Goal: Task Accomplishment & Management: Manage account settings

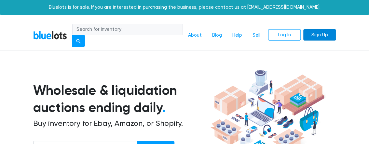
click at [318, 37] on link "Sign Up" at bounding box center [319, 35] width 33 height 12
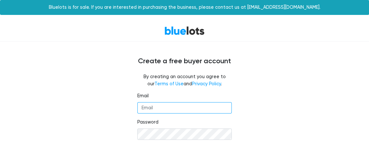
drag, startPoint x: 164, startPoint y: 104, endPoint x: 164, endPoint y: 101, distance: 3.3
click at [164, 101] on fieldset "Email" at bounding box center [184, 103] width 94 height 21
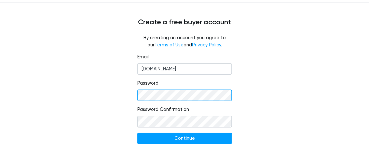
scroll to position [52, 0]
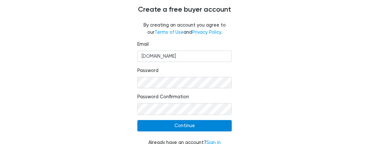
click at [171, 127] on input "Continue" at bounding box center [184, 126] width 94 height 12
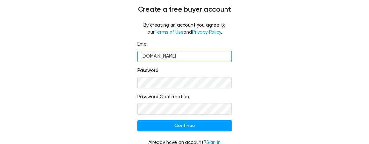
scroll to position [61, 0]
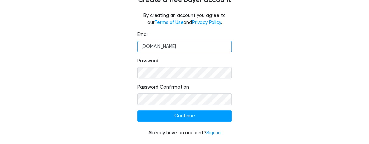
click at [183, 46] on input "Darnneareverything.com" at bounding box center [184, 47] width 94 height 12
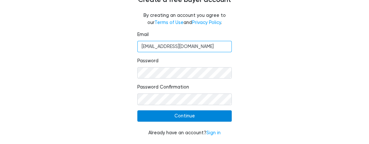
type input "[EMAIL_ADDRESS][DOMAIN_NAME]"
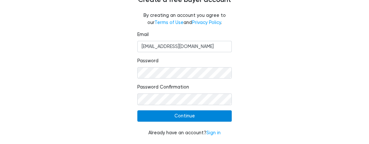
click at [214, 114] on input "Continue" at bounding box center [184, 117] width 94 height 12
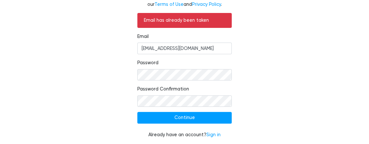
scroll to position [79, 0]
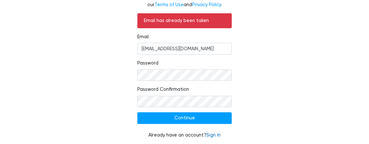
click at [216, 135] on link "Sign in" at bounding box center [213, 136] width 14 height 6
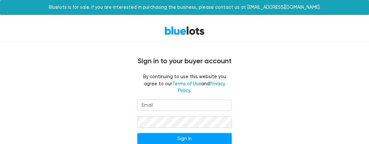
click at [177, 100] on input "email" at bounding box center [184, 106] width 94 height 12
type input "Darnneareverything@gmail.com"
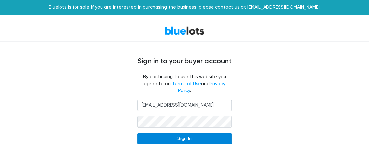
click at [197, 133] on input "Sign In" at bounding box center [184, 139] width 94 height 12
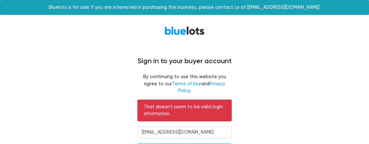
scroll to position [0, 0]
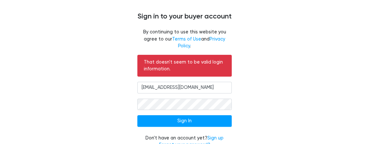
scroll to position [49, 0]
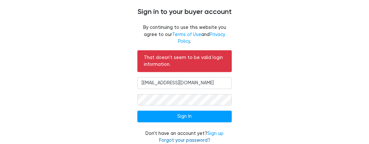
click at [198, 138] on link "Forgot your password?" at bounding box center [184, 141] width 51 height 6
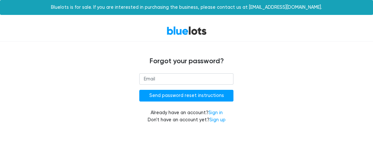
click at [162, 78] on input "email" at bounding box center [186, 79] width 94 height 12
type input "Darnneareverything@gmail.com"
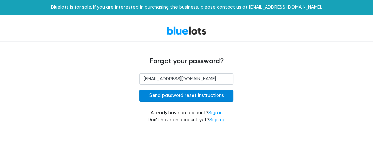
click at [198, 97] on input "Send password reset instructions" at bounding box center [186, 96] width 94 height 12
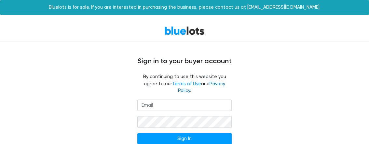
click at [210, 135] on input "Sign In" at bounding box center [184, 139] width 94 height 12
